Goal: Find specific page/section: Find specific page/section

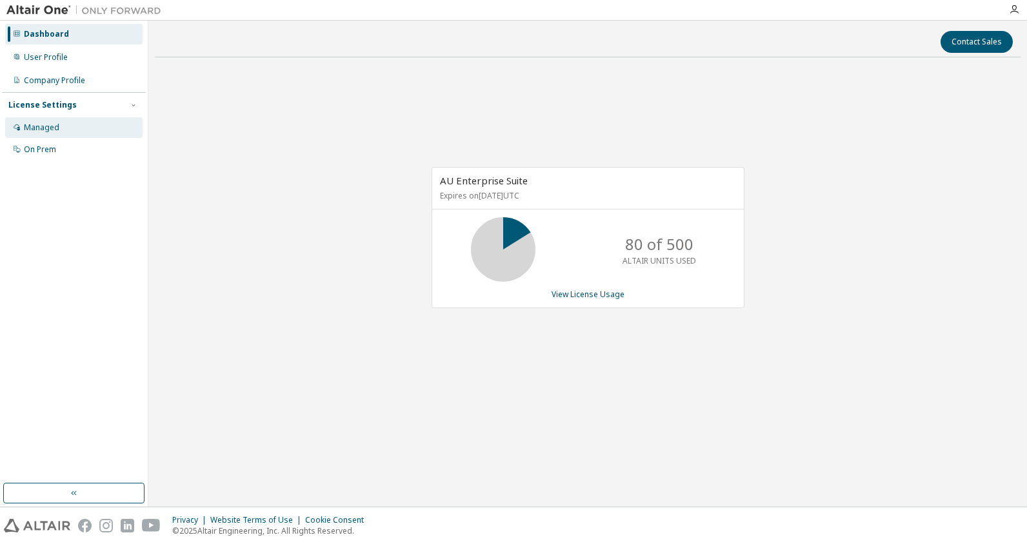
click at [48, 128] on div "Managed" at bounding box center [41, 128] width 35 height 10
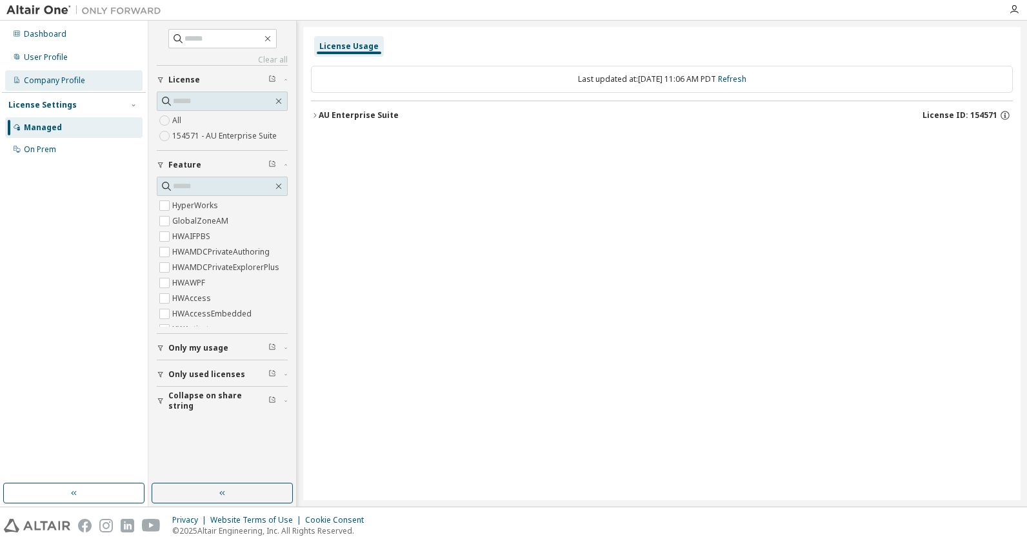
click at [50, 83] on div "Company Profile" at bounding box center [54, 80] width 61 height 10
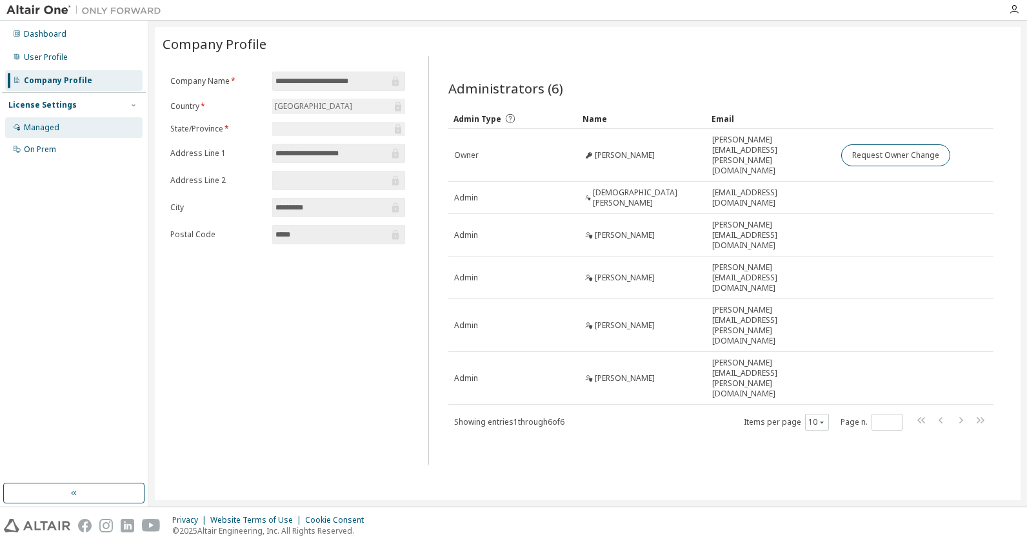
click at [71, 132] on div "Managed" at bounding box center [73, 127] width 137 height 21
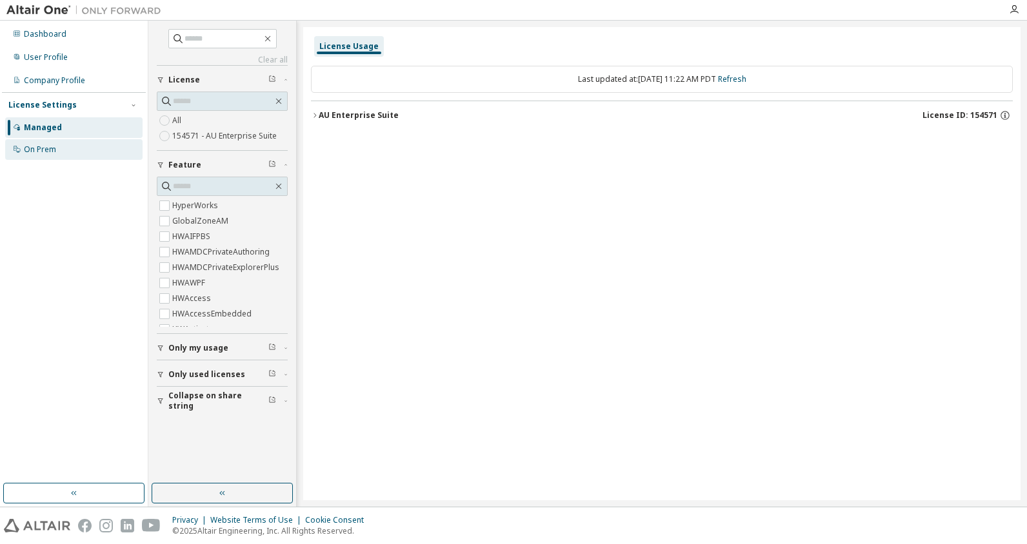
click at [60, 150] on div "On Prem" at bounding box center [73, 149] width 137 height 21
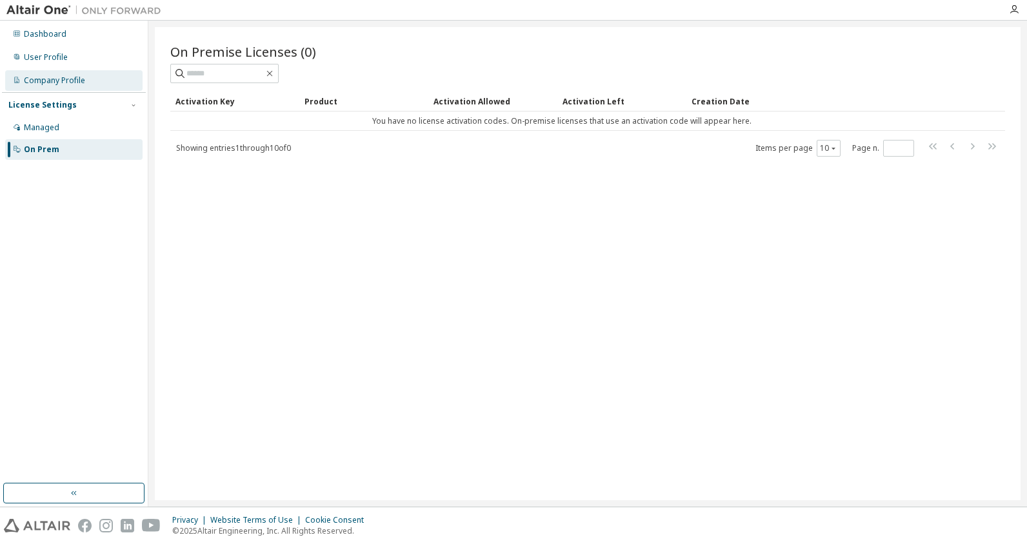
click at [56, 77] on div "Company Profile" at bounding box center [54, 80] width 61 height 10
